Goal: Task Accomplishment & Management: Use online tool/utility

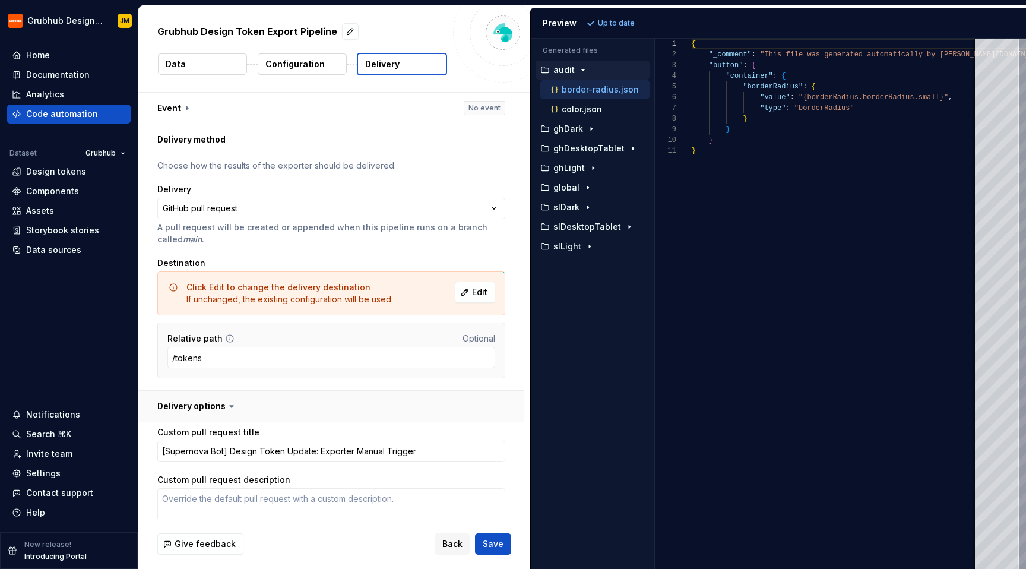
scroll to position [184, 0]
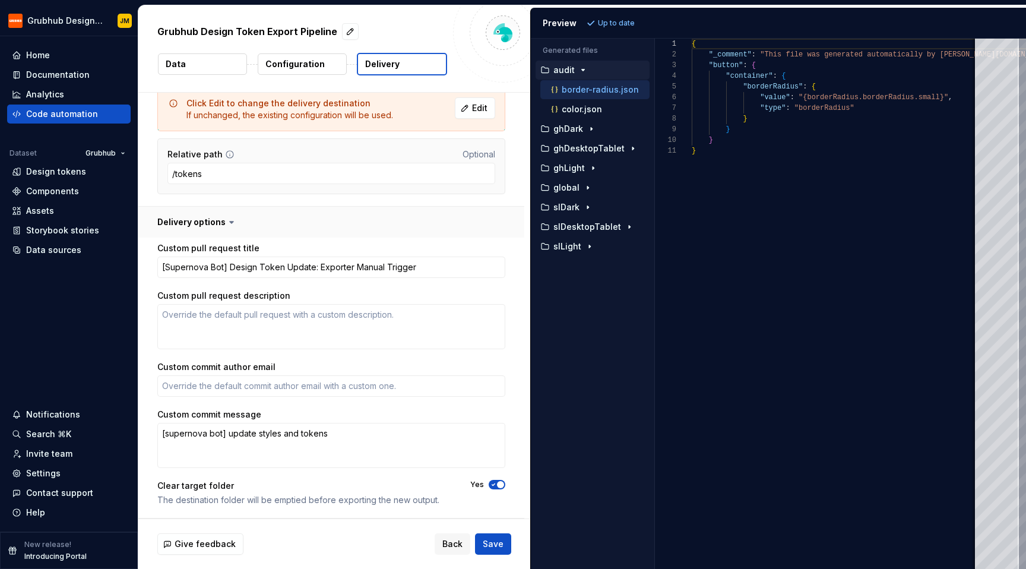
type textarea "*"
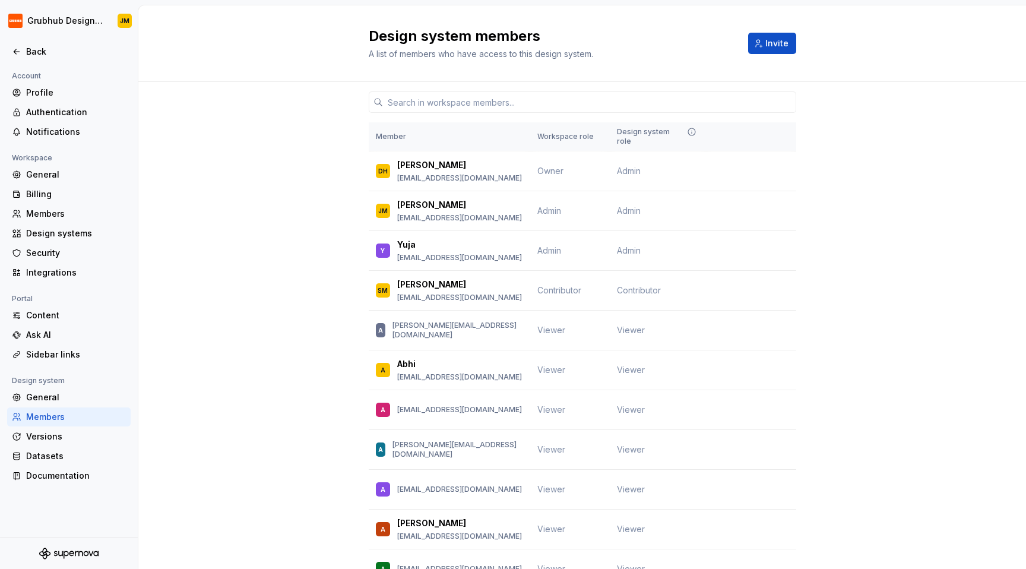
click at [37, 39] on div at bounding box center [69, 39] width 138 height 6
click at [37, 46] on div "Back" at bounding box center [76, 52] width 100 height 12
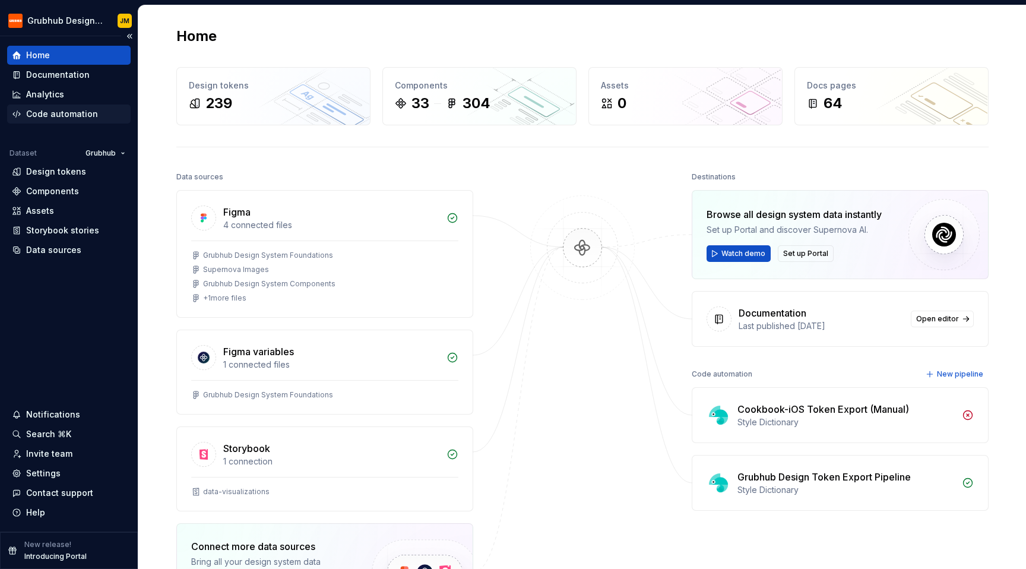
click at [65, 120] on div "Code automation" at bounding box center [69, 114] width 124 height 19
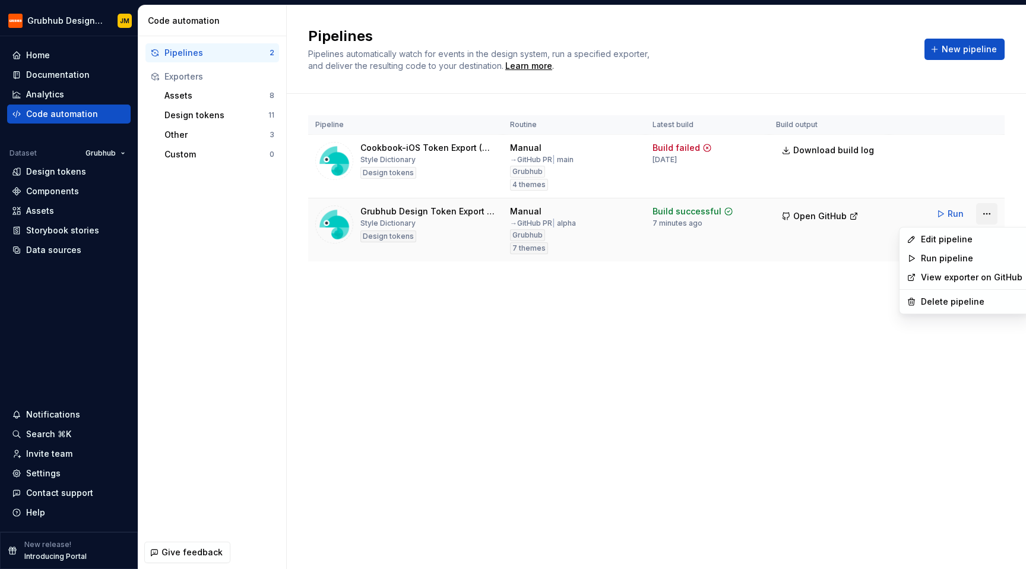
click at [983, 218] on html "Grubhub Design System JM Home Documentation Analytics Code automation Dataset G…" at bounding box center [513, 284] width 1026 height 569
click at [968, 236] on div "Edit pipeline" at bounding box center [972, 239] width 102 height 12
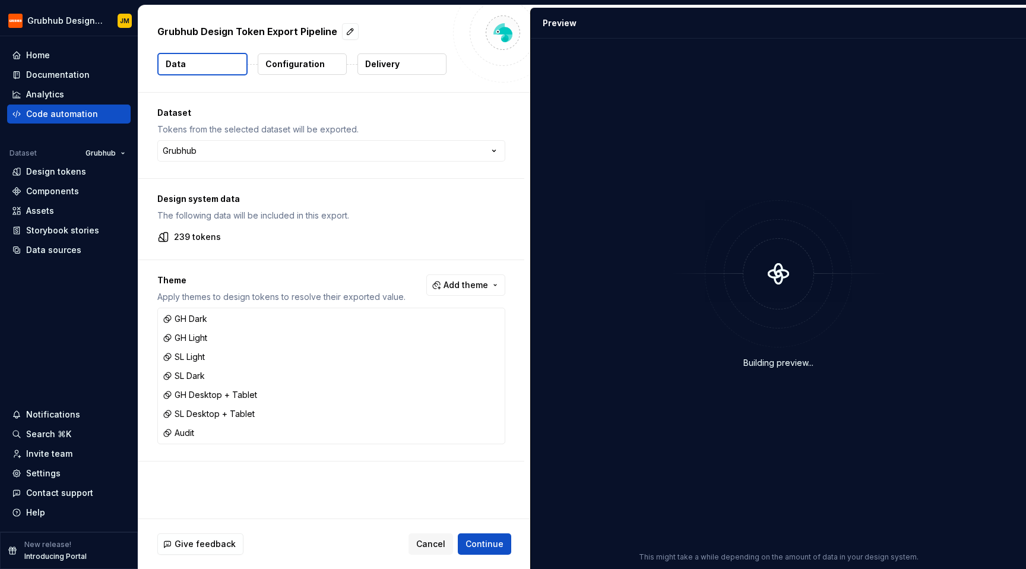
click at [393, 77] on div "Grubhub Design Token Export Pipeline Data Configuration Delivery" at bounding box center [334, 48] width 392 height 87
click at [393, 59] on p "Delivery" at bounding box center [382, 64] width 34 height 12
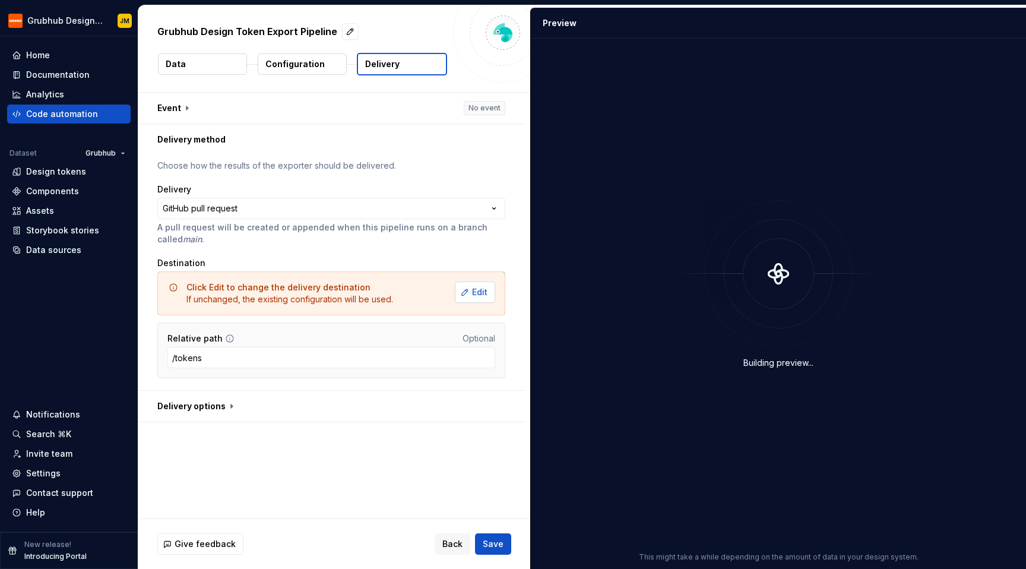
click at [471, 294] on button "Edit" at bounding box center [475, 292] width 40 height 21
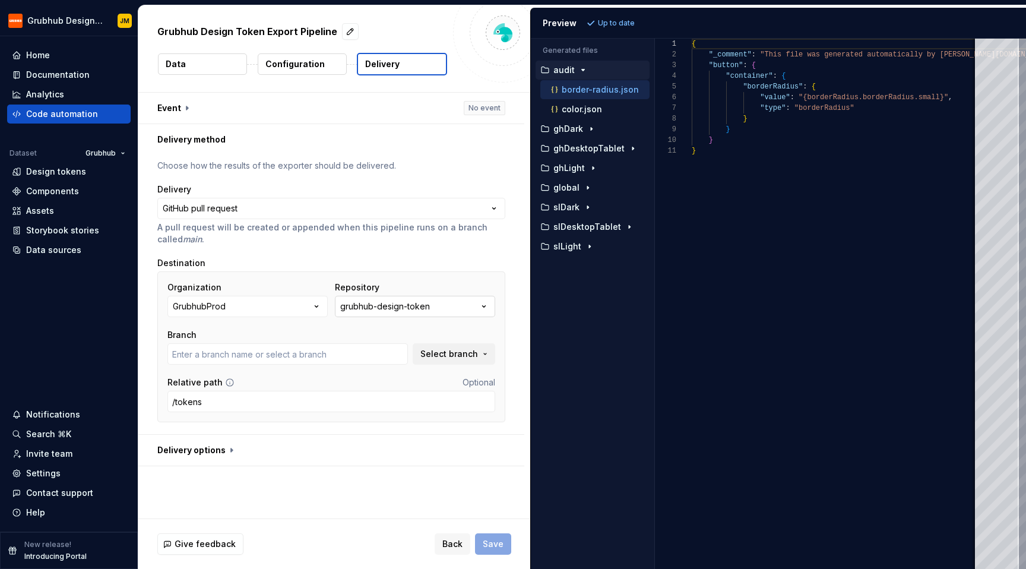
type input "al/FEPL-3814"
click at [325, 353] on input "al/FEPL-3814" at bounding box center [287, 353] width 241 height 21
click at [427, 354] on span "Select branch" at bounding box center [450, 354] width 58 height 12
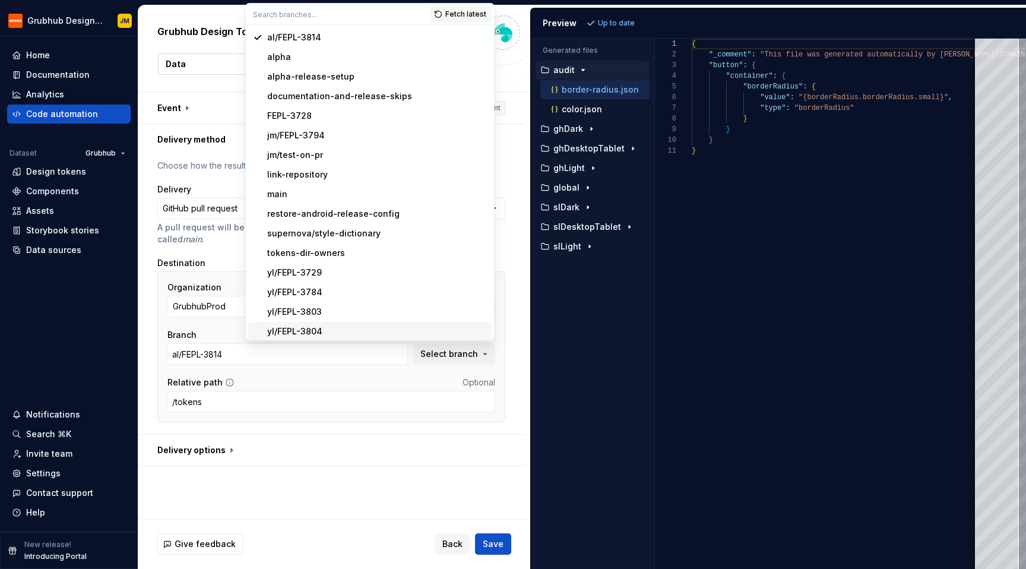
click at [339, 425] on div "**********" at bounding box center [331, 295] width 348 height 270
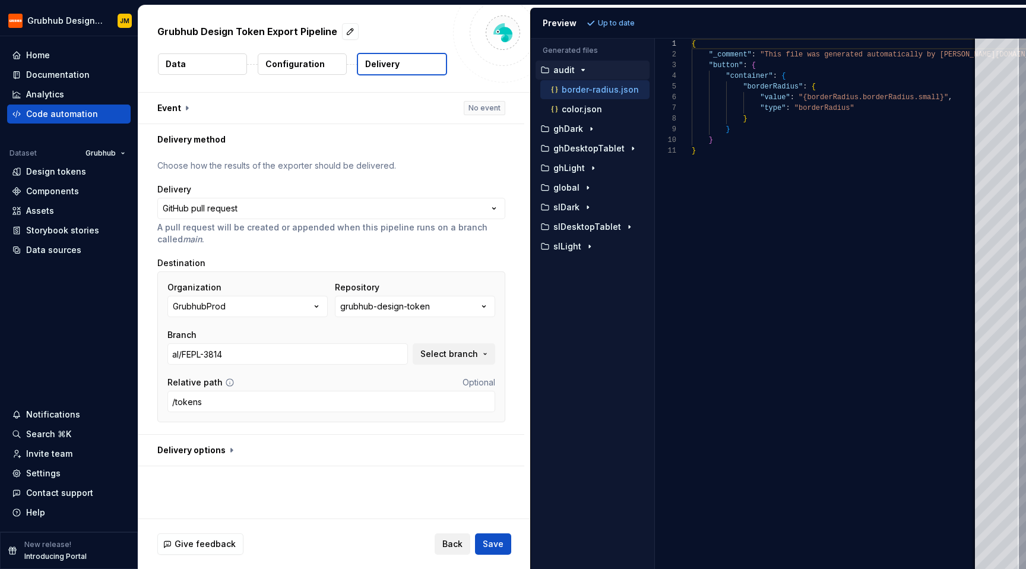
click at [442, 538] on button "Back" at bounding box center [453, 543] width 36 height 21
